Goal: Information Seeking & Learning: Check status

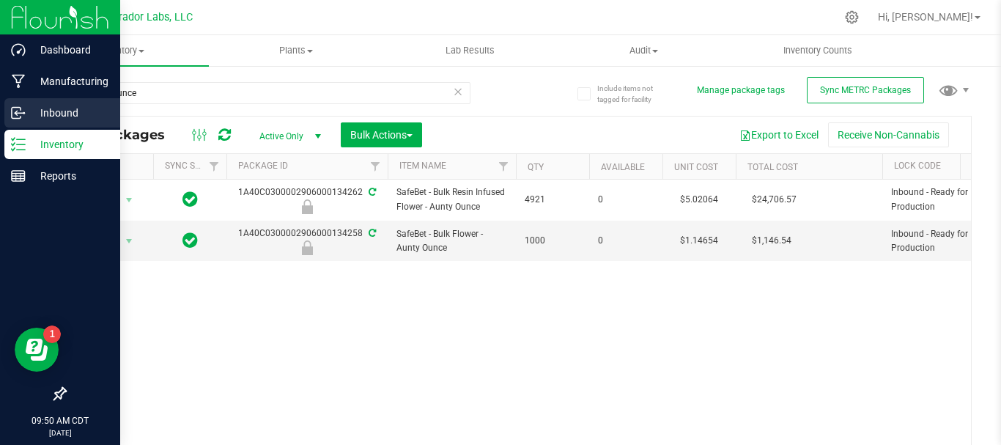
drag, startPoint x: 150, startPoint y: 96, endPoint x: 0, endPoint y: 110, distance: 150.2
click at [0, 110] on div "Dashboard Manufacturing Inbound Inventory Reports 09:50 AM CDT [DATE] 08/20 Cur…" at bounding box center [500, 222] width 1001 height 445
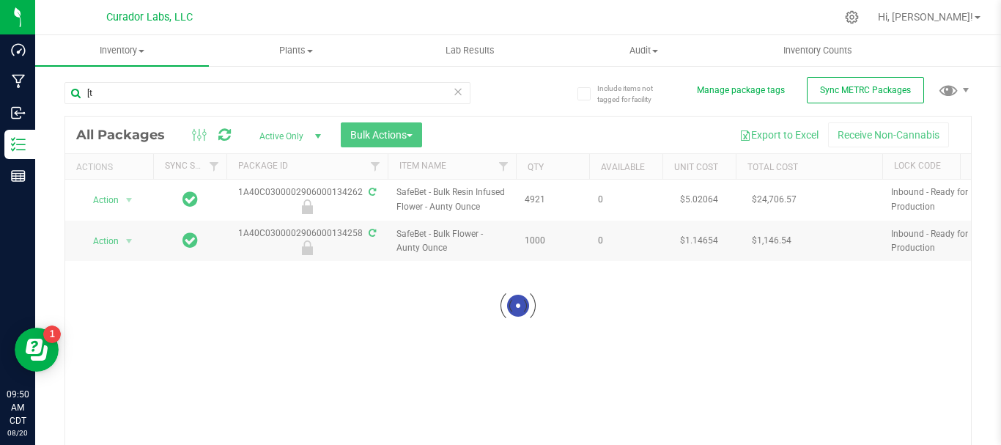
type input "["
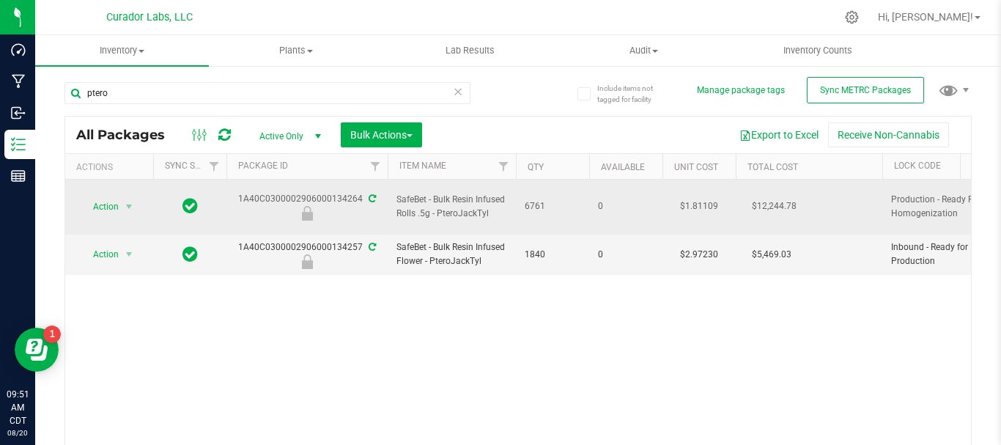
type input "ptero"
click at [372, 194] on icon at bounding box center [372, 198] width 7 height 9
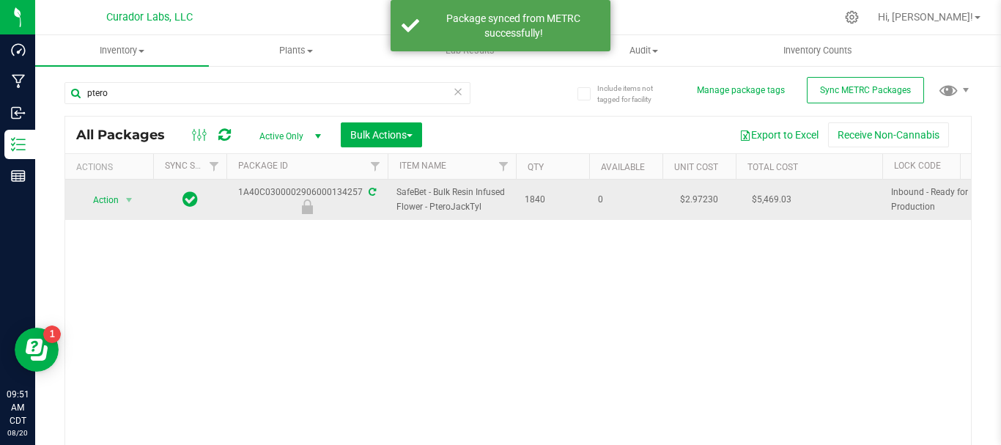
click at [370, 190] on icon at bounding box center [372, 192] width 7 height 9
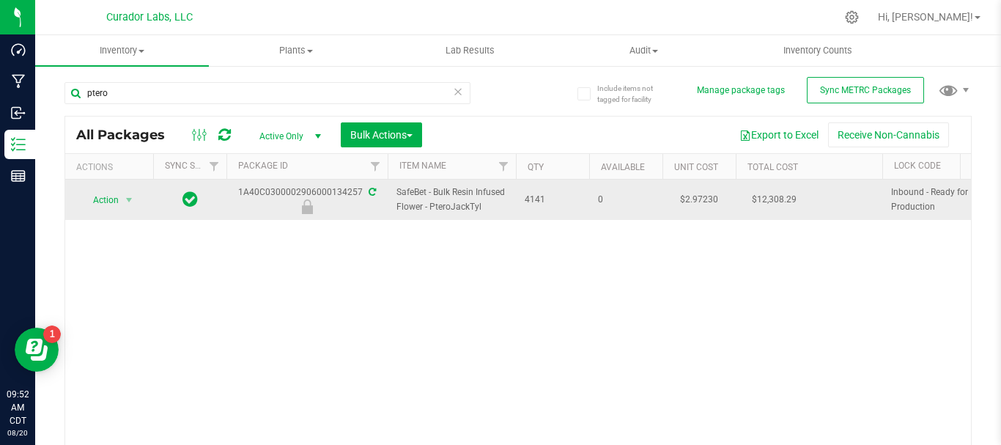
click at [372, 191] on icon at bounding box center [372, 192] width 7 height 9
